Goal: Find specific page/section: Find specific page/section

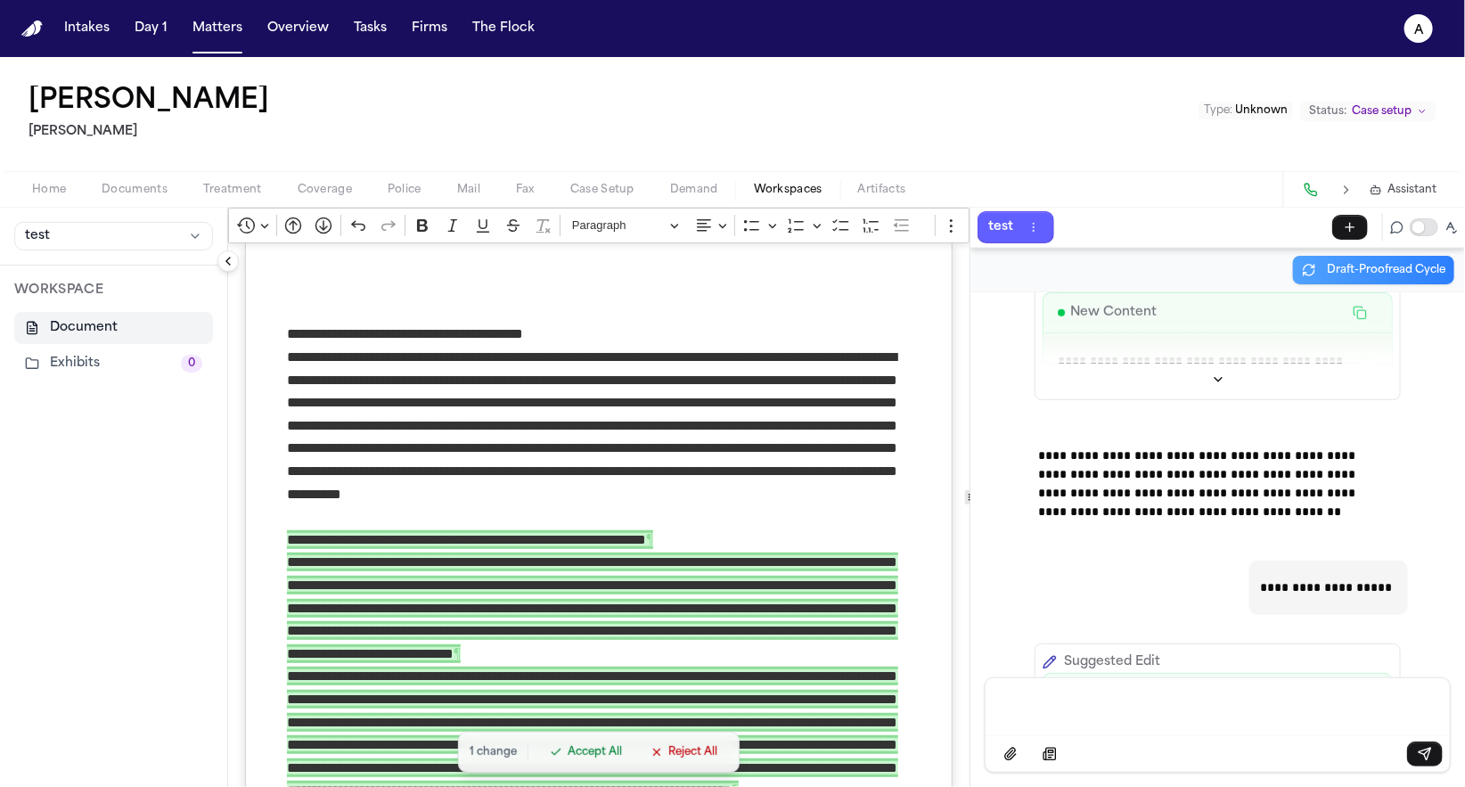
scroll to position [4, 0]
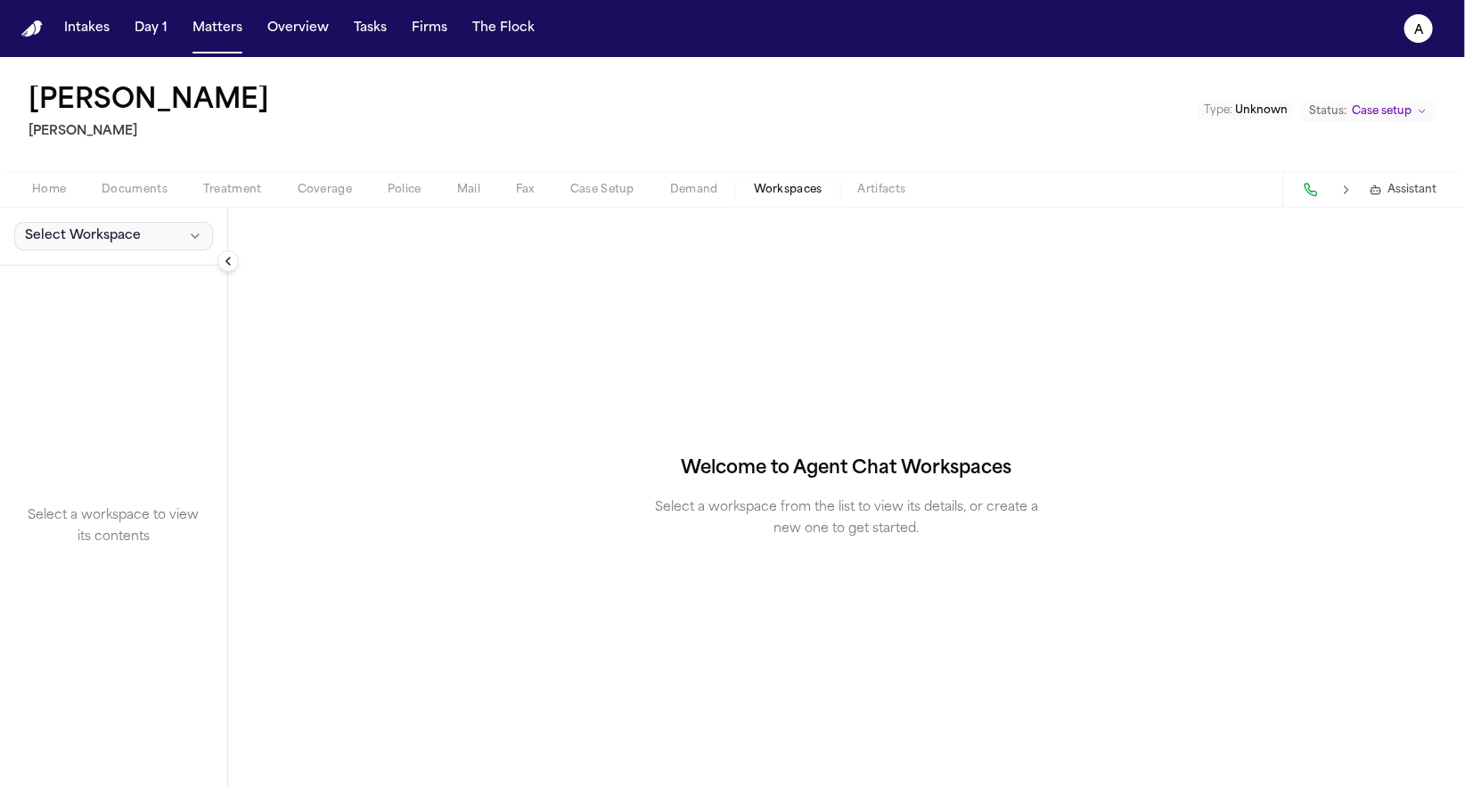
click at [119, 224] on button "Select Workspace" at bounding box center [113, 236] width 199 height 29
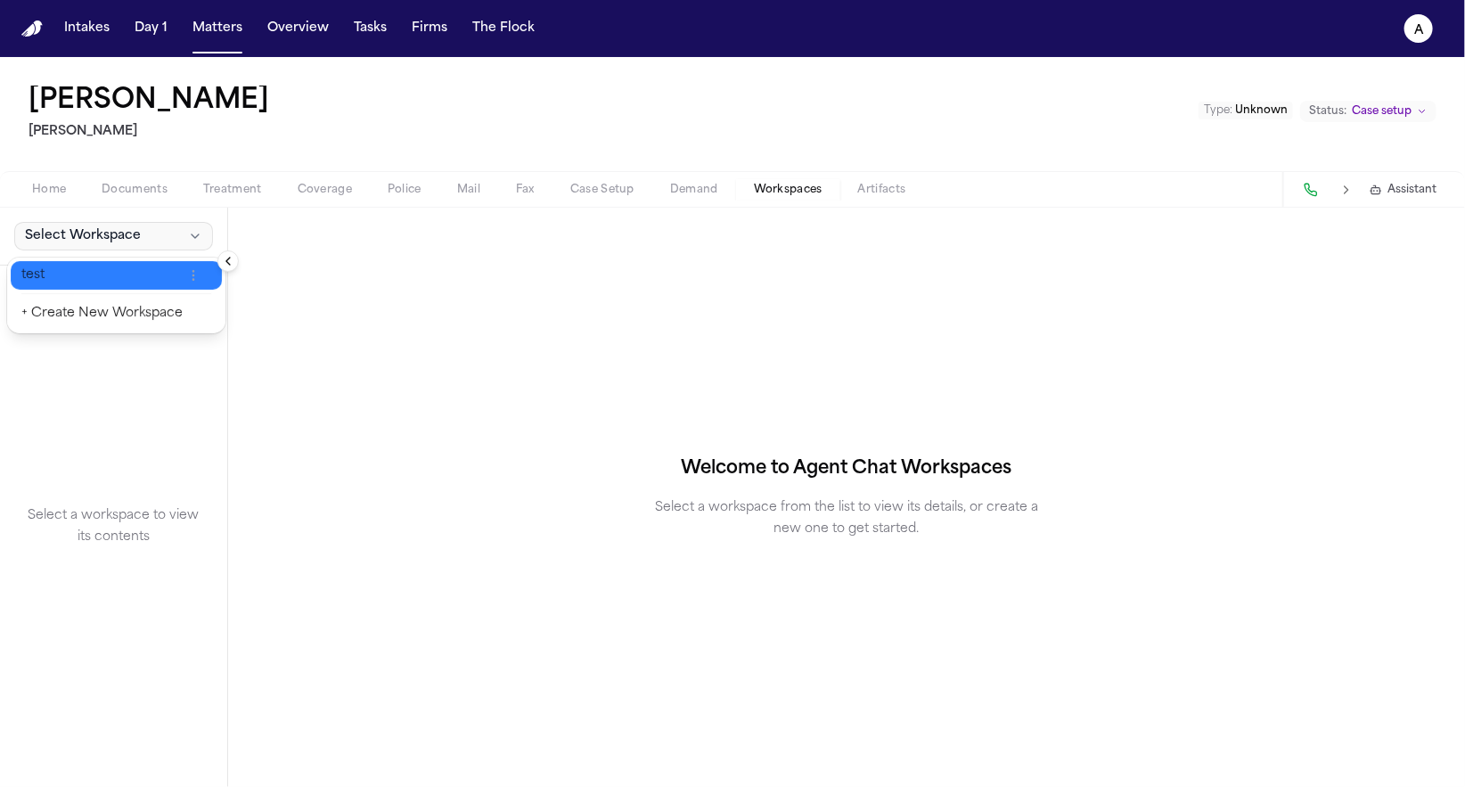
click at [116, 277] on span "test" at bounding box center [101, 275] width 161 height 18
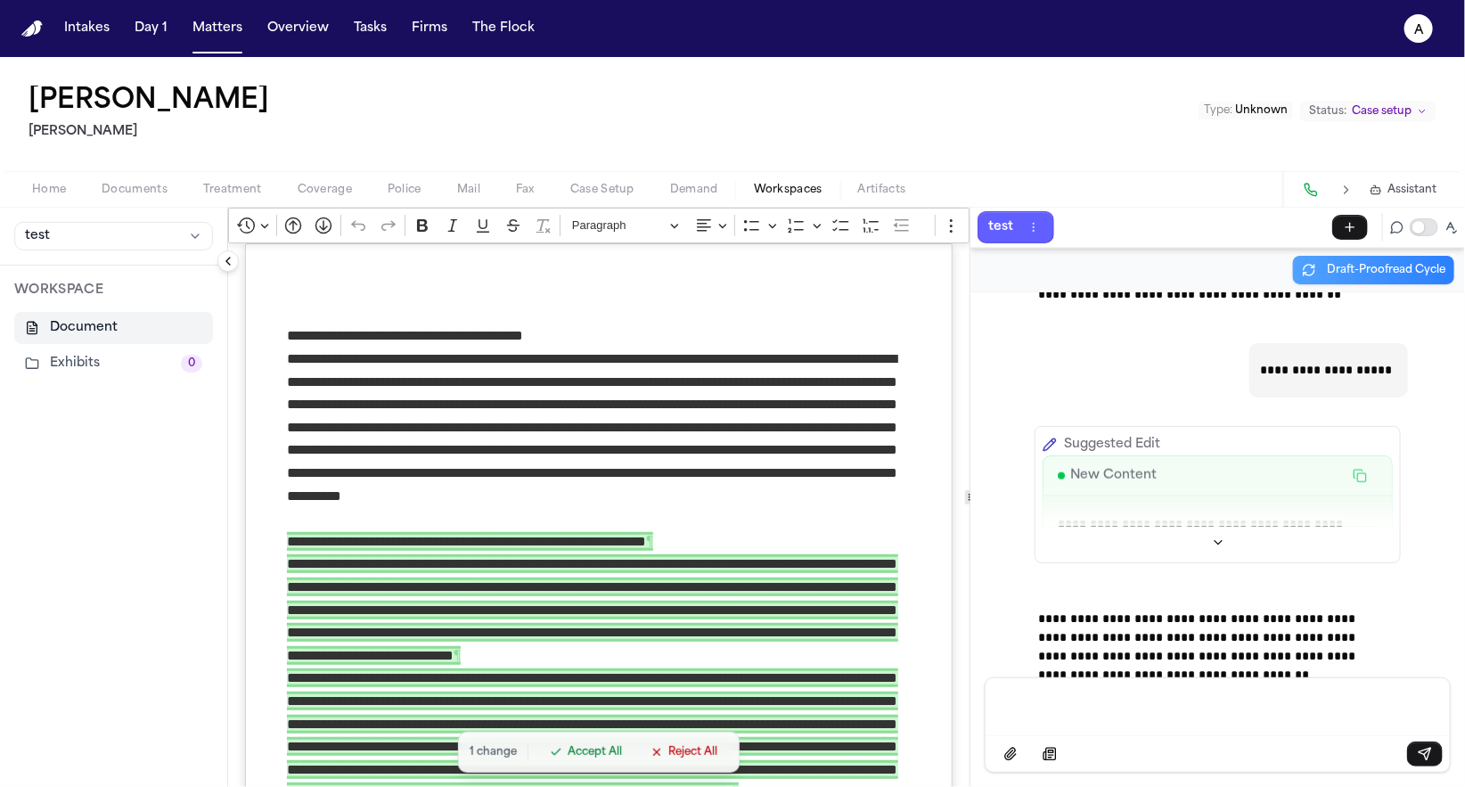
scroll to position [990, 0]
